Goal: Task Accomplishment & Management: Manage account settings

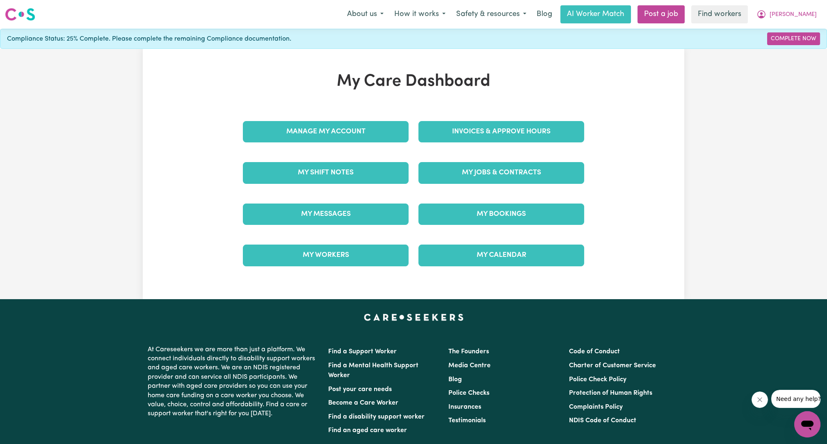
click at [362, 149] on div "Manage My Account" at bounding box center [326, 131] width 176 height 41
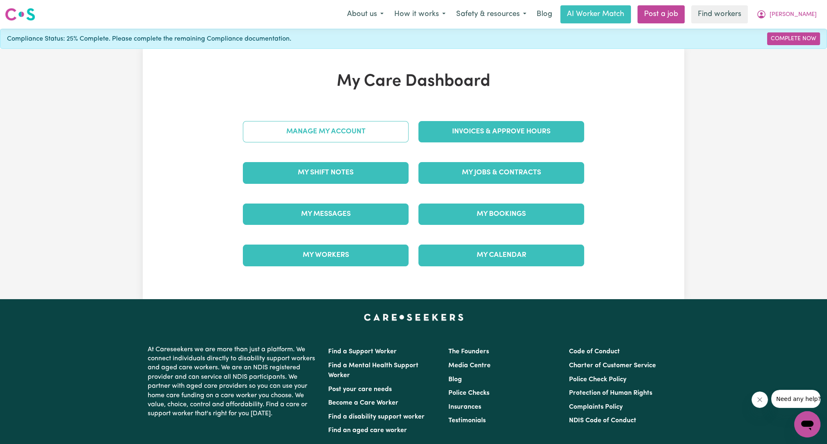
click at [358, 136] on link "Manage My Account" at bounding box center [326, 131] width 166 height 21
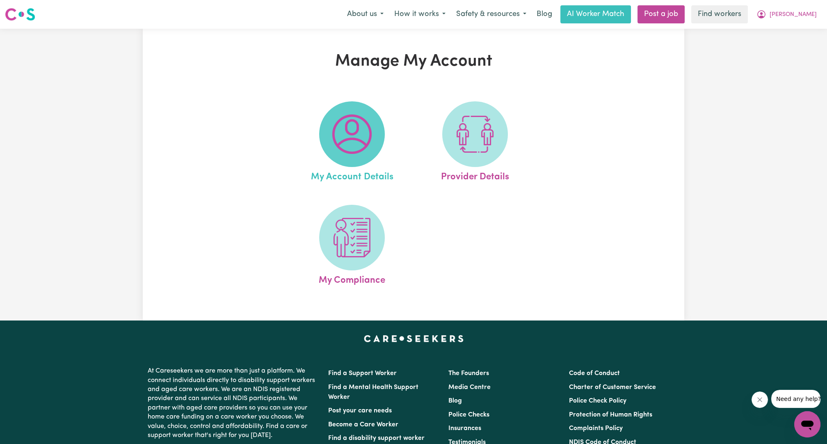
click at [358, 137] on img at bounding box center [351, 133] width 39 height 39
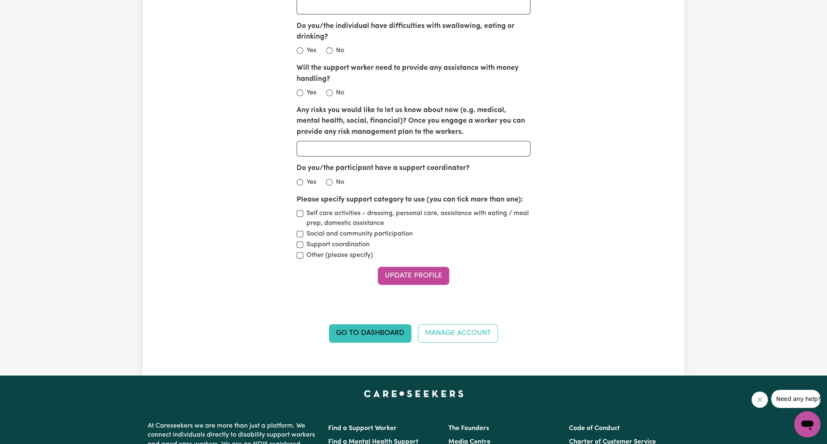
scroll to position [1239, 0]
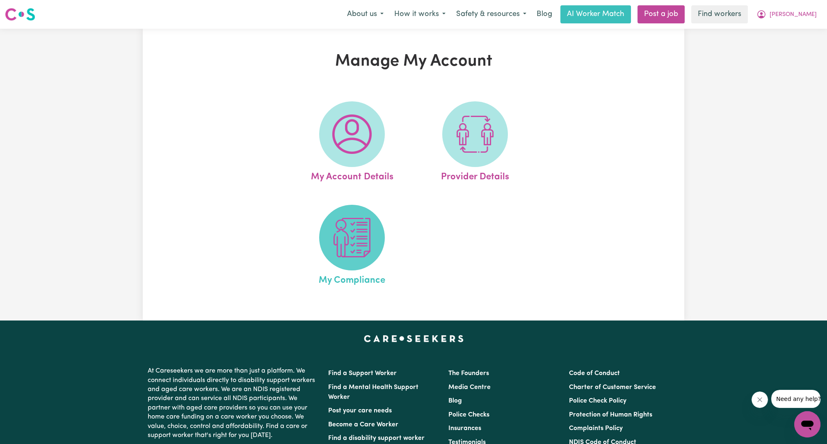
click at [322, 234] on span at bounding box center [352, 238] width 66 height 66
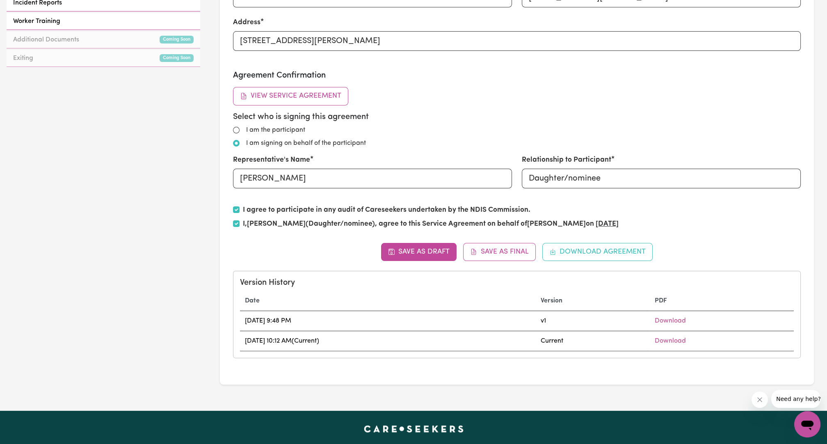
scroll to position [434, 0]
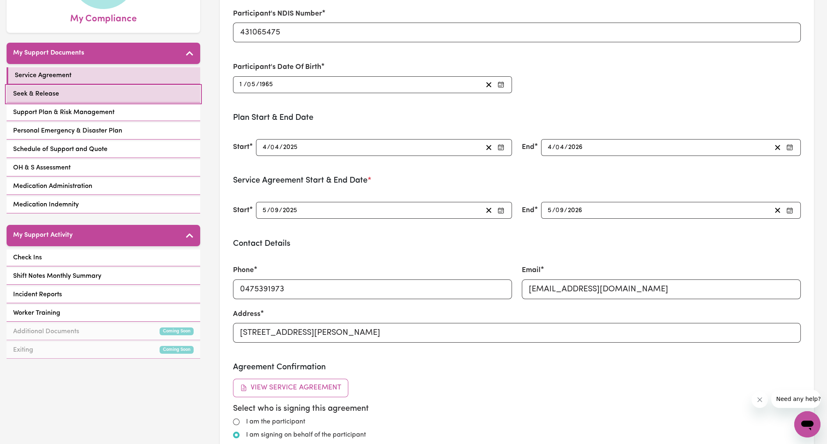
click at [112, 87] on link "Seek & Release" at bounding box center [104, 94] width 194 height 17
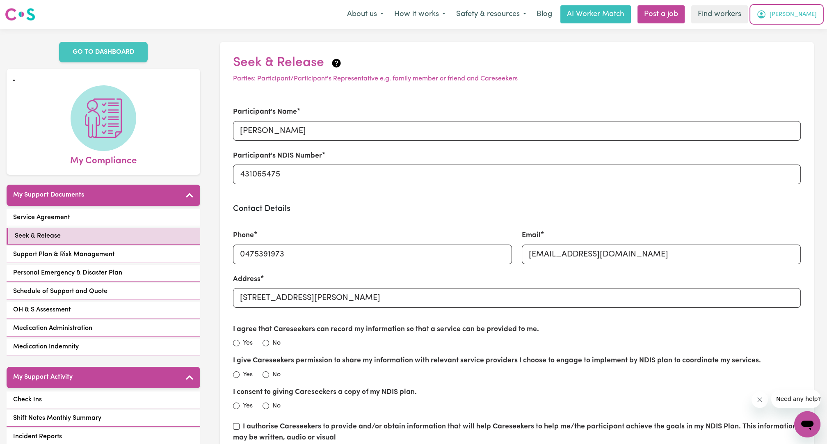
click at [803, 13] on button "[PERSON_NAME]" at bounding box center [786, 14] width 71 height 17
click at [783, 42] on link "Logout" at bounding box center [789, 47] width 65 height 16
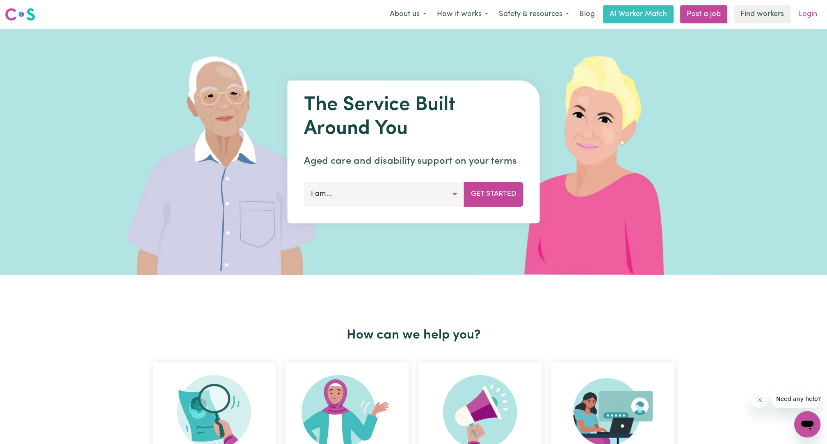
click at [810, 21] on link "Login" at bounding box center [808, 14] width 28 height 18
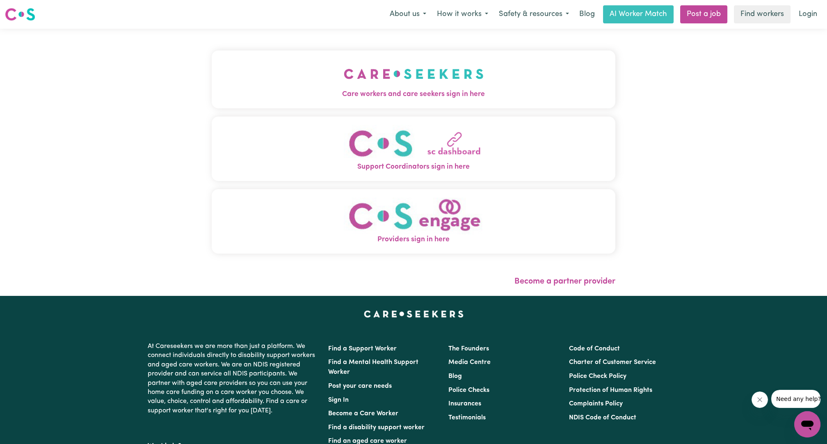
click at [440, 69] on img "Care workers and care seekers sign in here" at bounding box center [414, 74] width 140 height 30
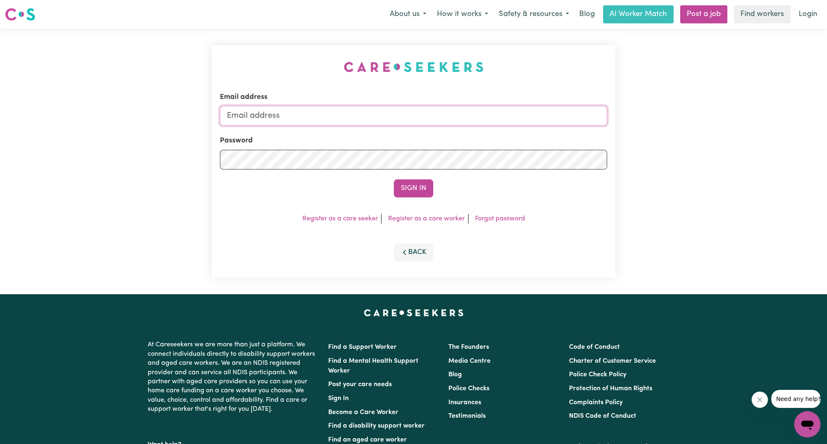
click at [402, 118] on input "Email address" at bounding box center [413, 116] width 387 height 20
drag, startPoint x: 269, startPoint y: 116, endPoint x: 497, endPoint y: 115, distance: 228.0
click at [497, 115] on input "[EMAIL_ADDRESS][PERSON_NAME][DOMAIN_NAME]" at bounding box center [413, 116] width 387 height 20
type input "[EMAIL_ADDRESS][DOMAIN_NAME]"
click at [418, 189] on button "Sign In" at bounding box center [413, 188] width 39 height 18
